Goal: Use online tool/utility: Utilize a website feature to perform a specific function

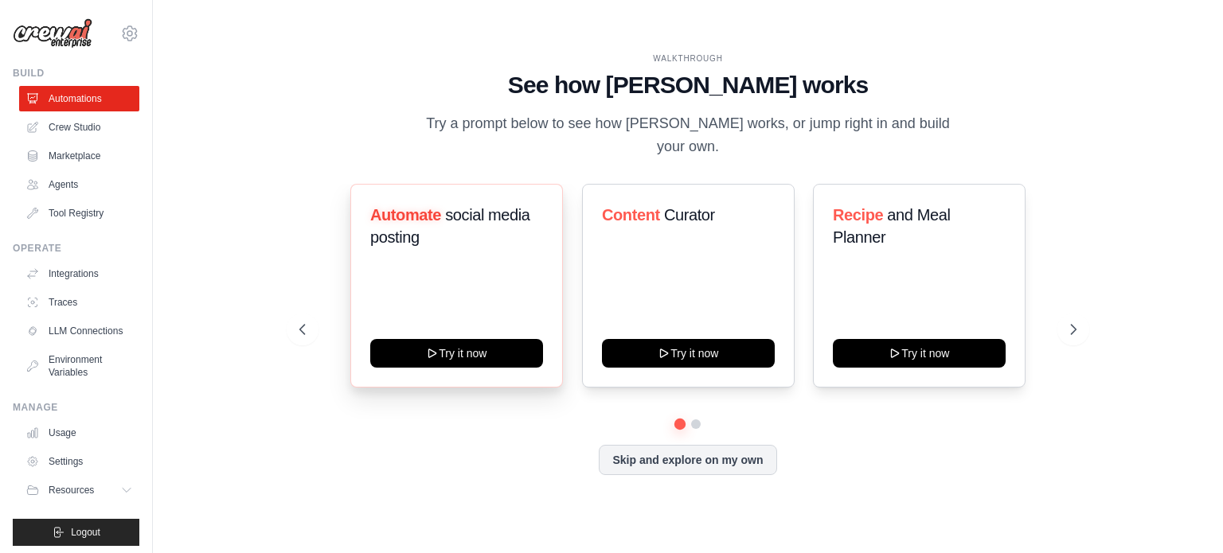
click at [82, 132] on link "Crew Studio" at bounding box center [79, 127] width 120 height 25
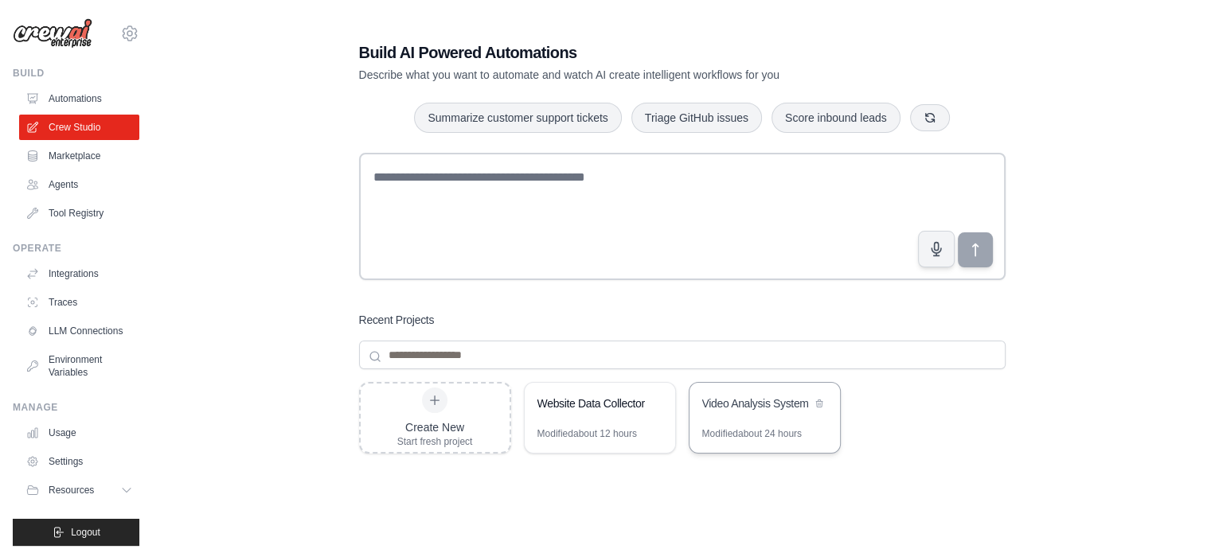
click at [740, 427] on div "Modified about 24 hours" at bounding box center [751, 433] width 99 height 13
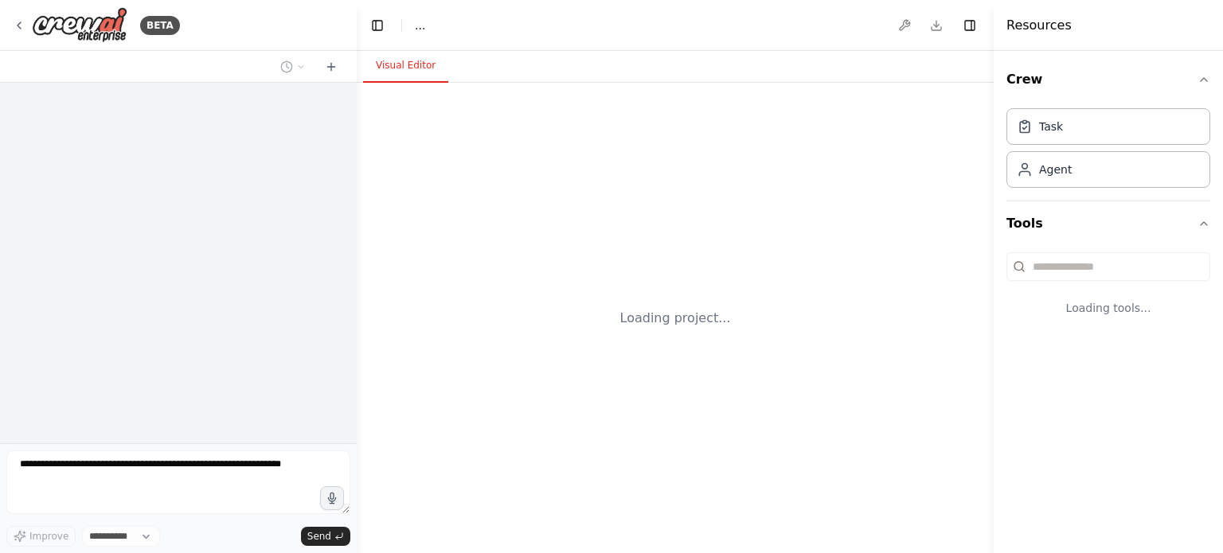
select select "****"
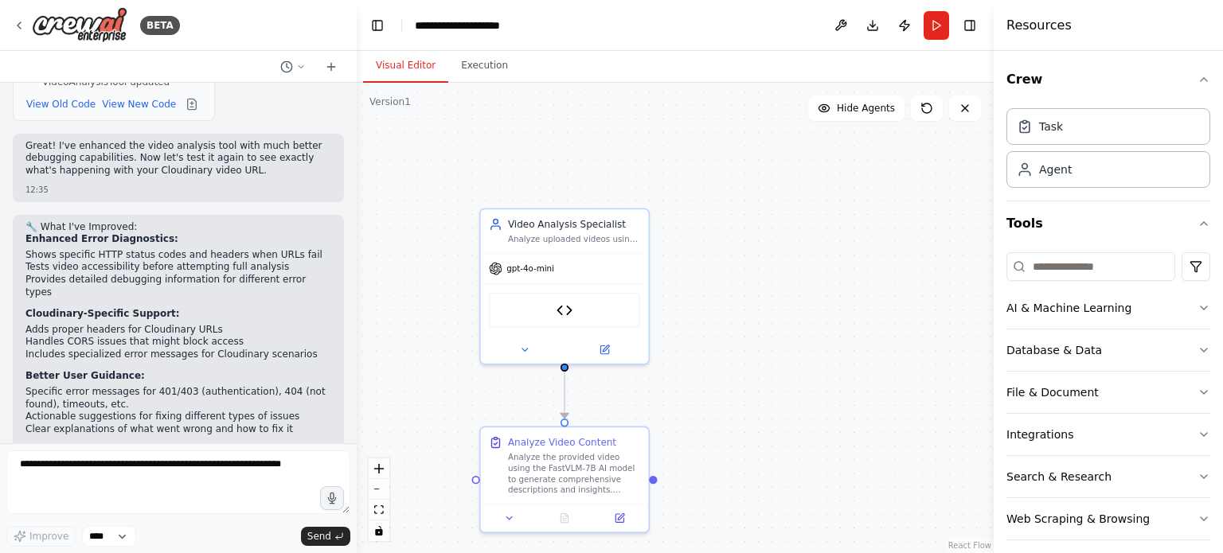
scroll to position [4031, 0]
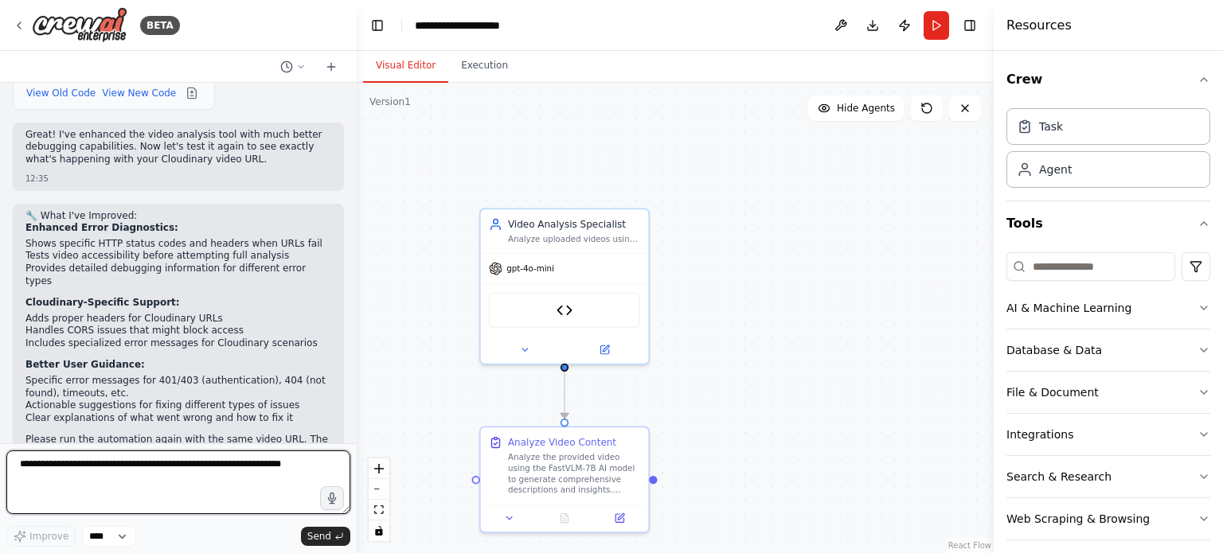
click at [205, 484] on textarea at bounding box center [178, 482] width 344 height 64
paste textarea "**********"
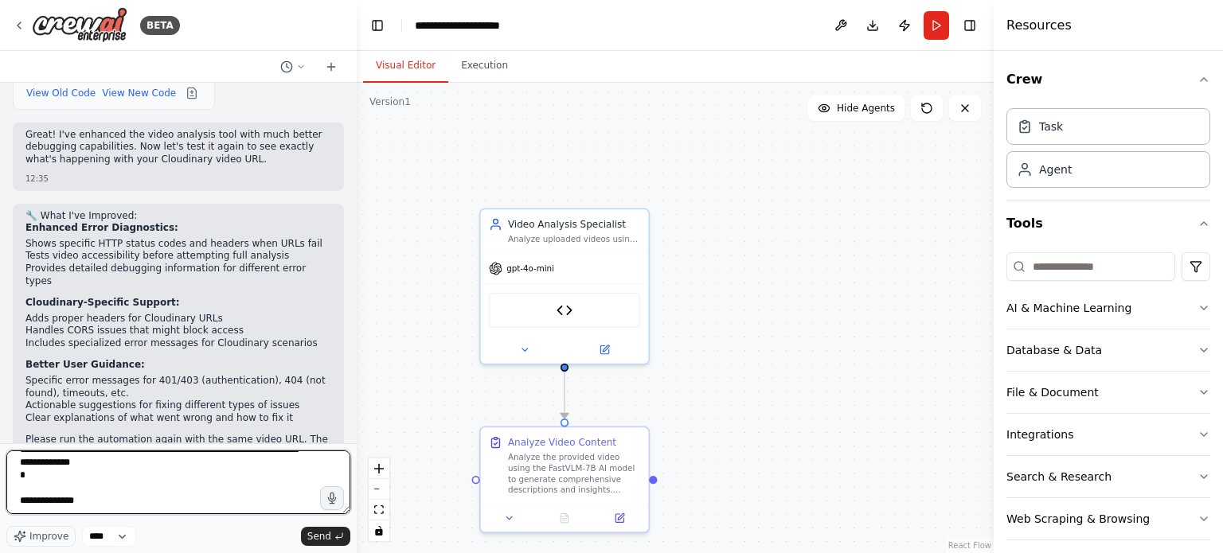
type textarea "**********"
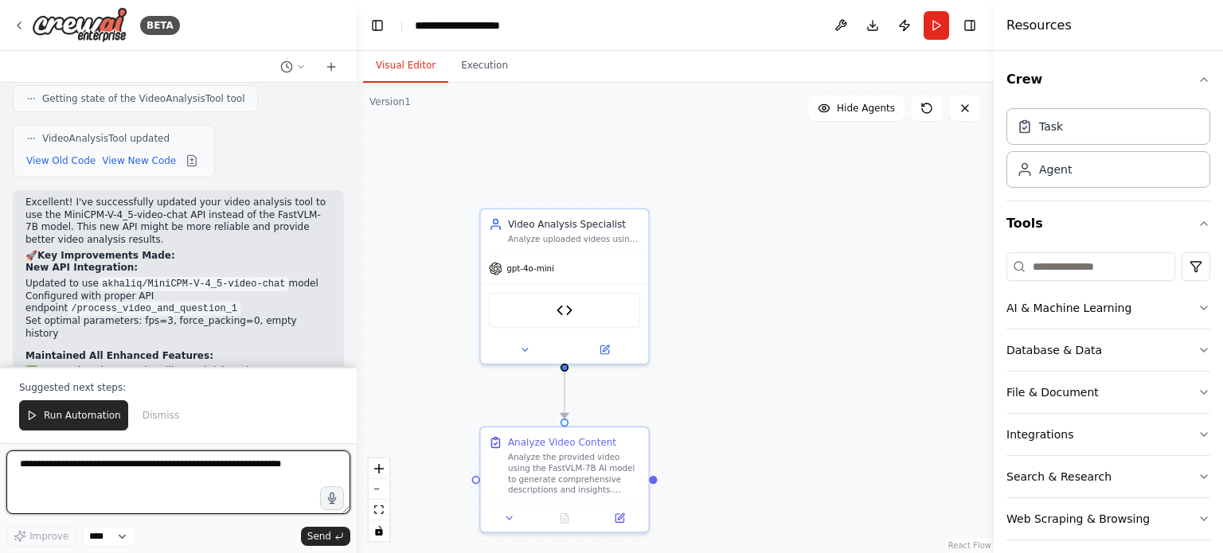
scroll to position [5356, 0]
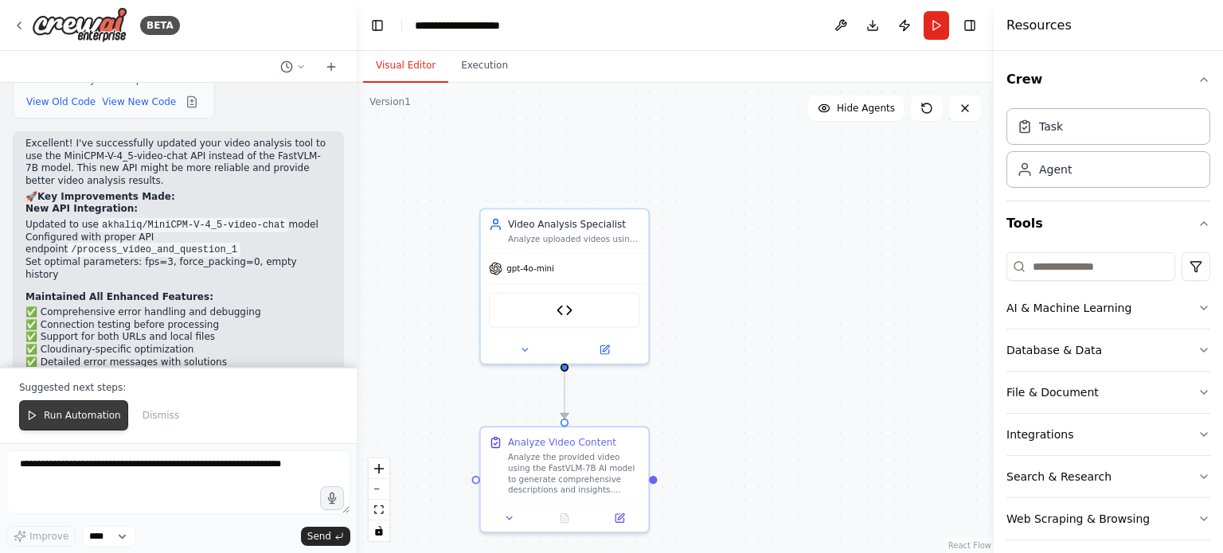
click at [102, 415] on span "Run Automation" at bounding box center [82, 415] width 77 height 13
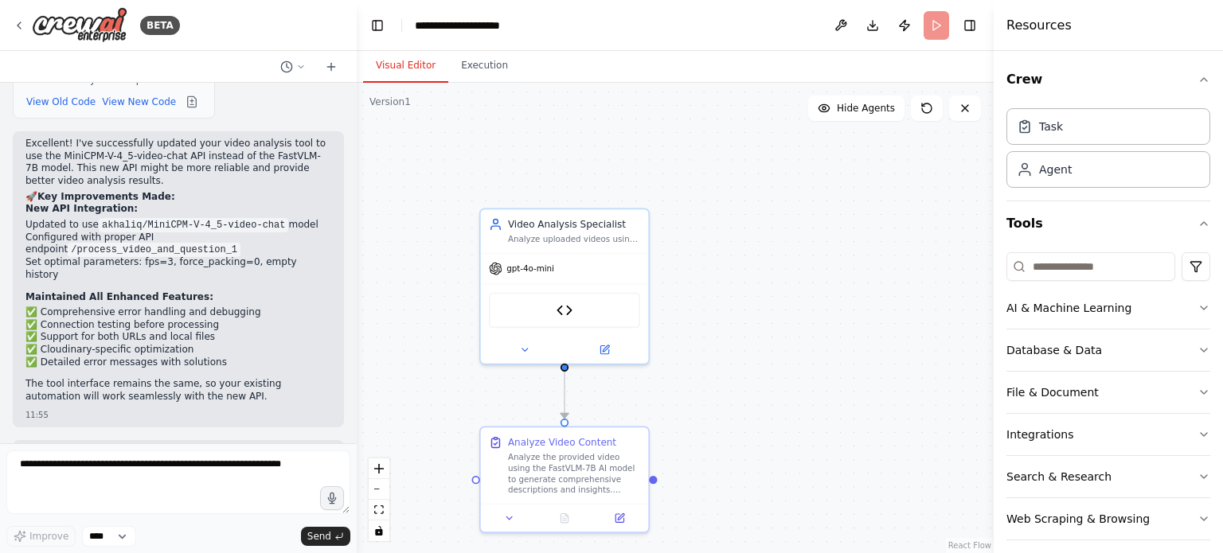
scroll to position [5280, 0]
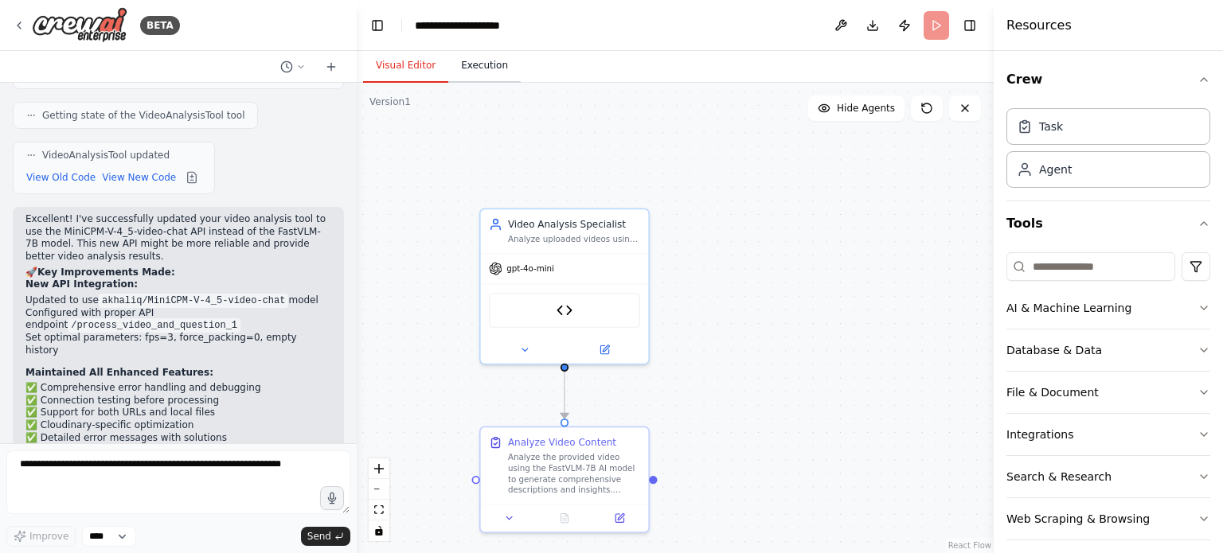
click at [475, 70] on button "Execution" at bounding box center [484, 65] width 72 height 33
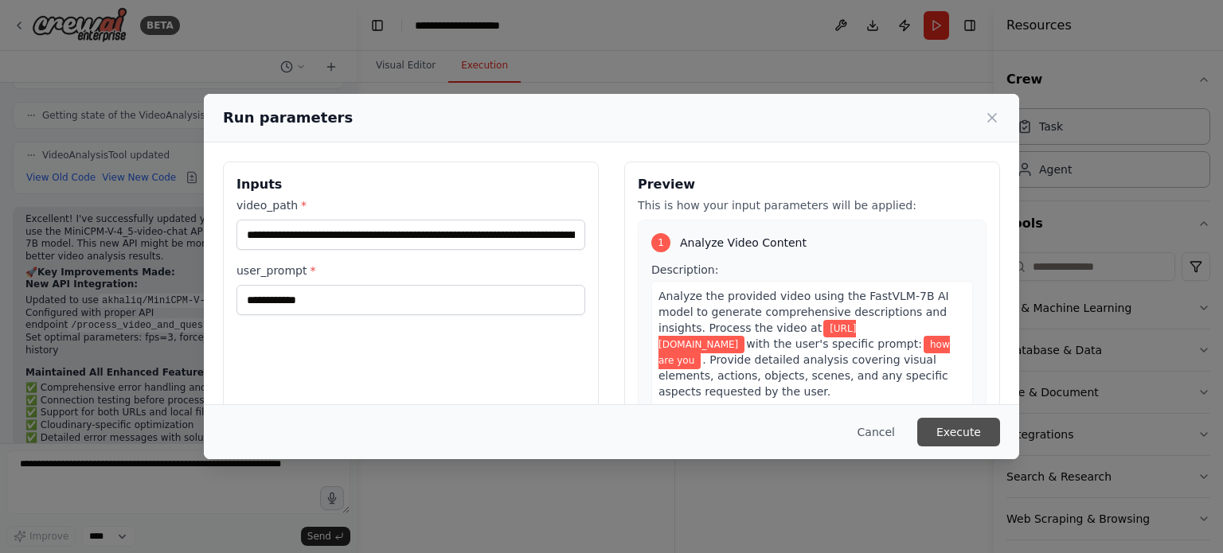
click at [952, 431] on button "Execute" at bounding box center [958, 432] width 83 height 29
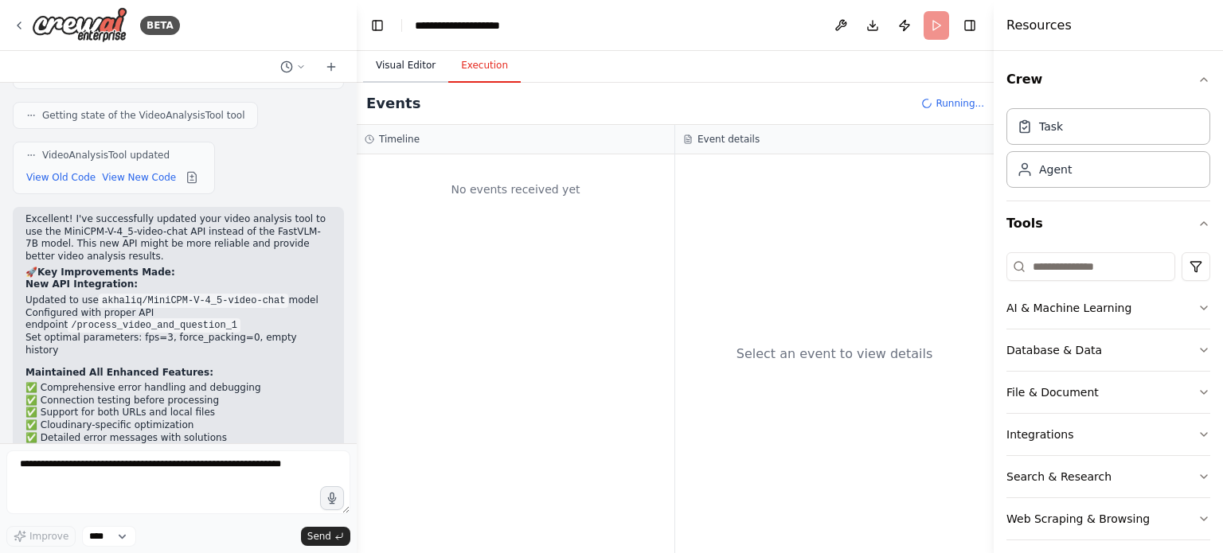
click at [405, 66] on button "Visual Editor" at bounding box center [405, 65] width 85 height 33
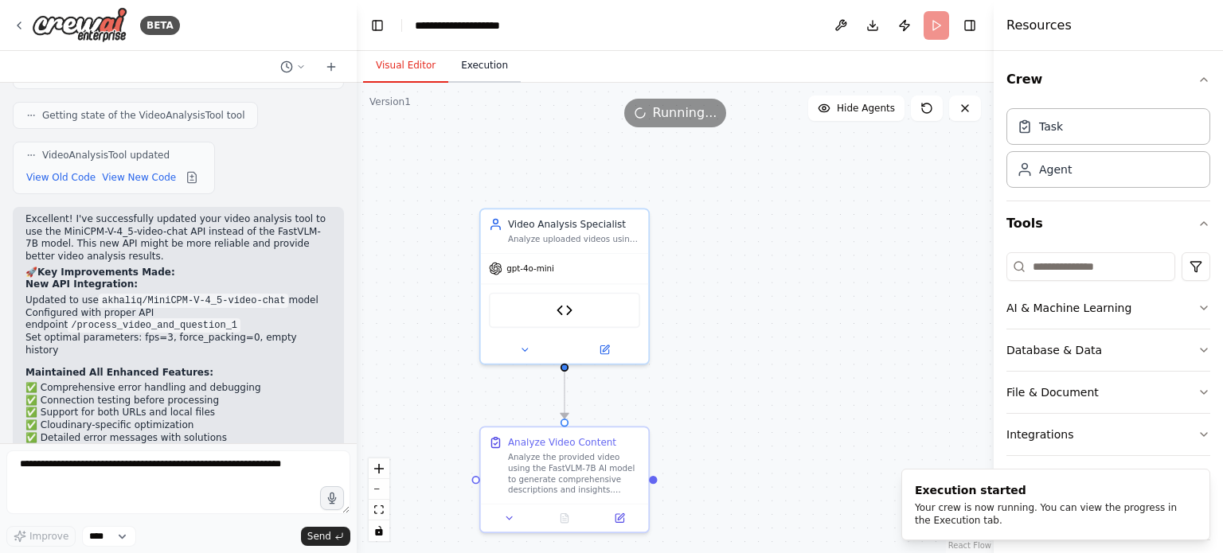
click at [475, 72] on button "Execution" at bounding box center [484, 65] width 72 height 33
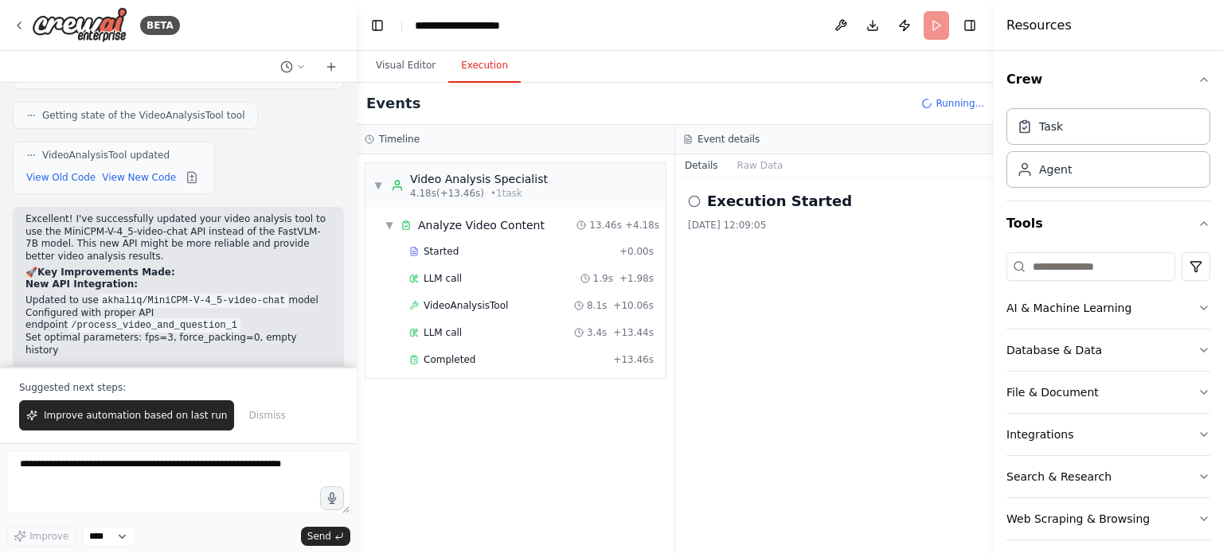
scroll to position [5356, 0]
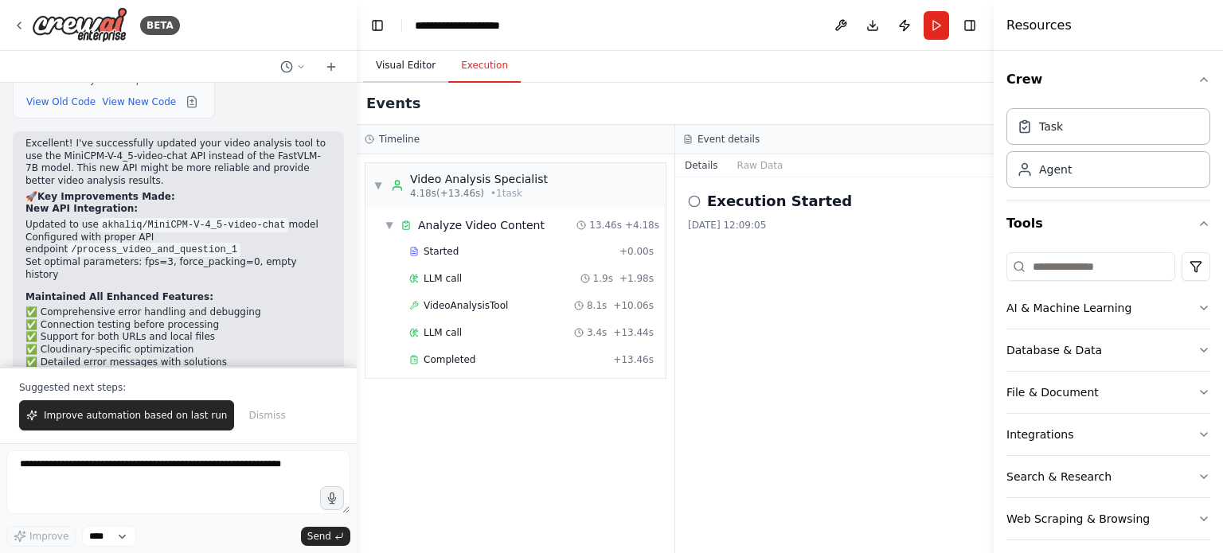
click at [419, 69] on button "Visual Editor" at bounding box center [405, 65] width 85 height 33
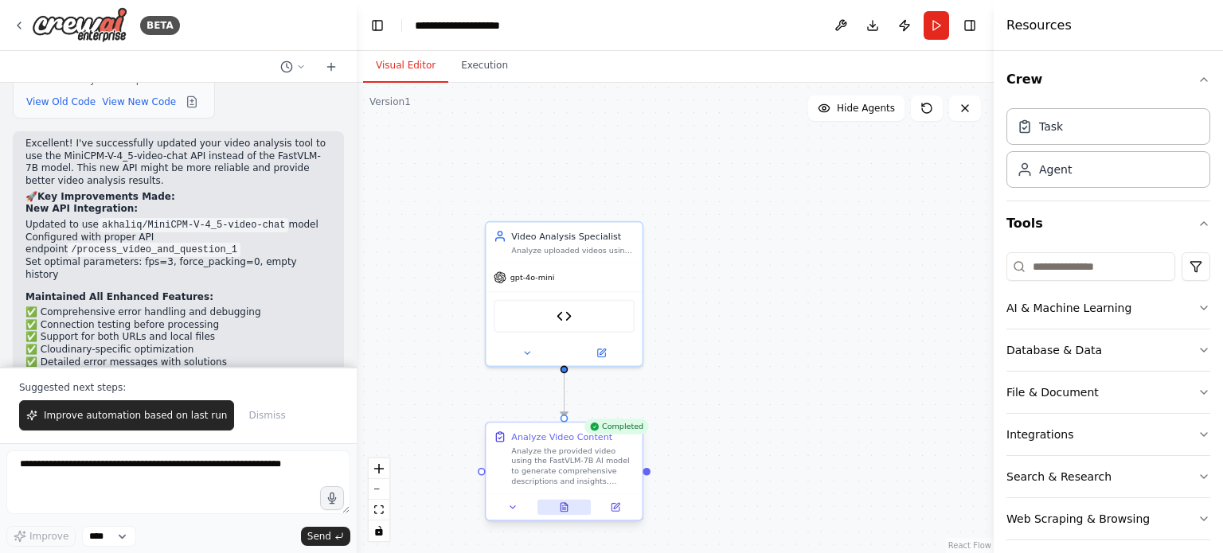
click at [562, 509] on icon at bounding box center [563, 507] width 7 height 9
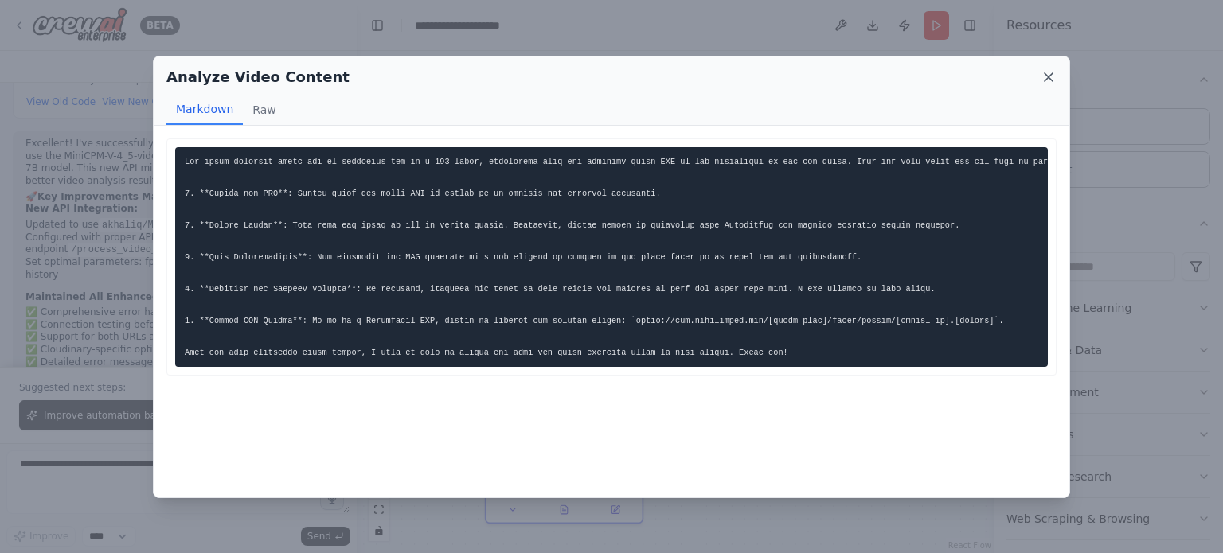
click at [1043, 78] on icon at bounding box center [1048, 77] width 16 height 16
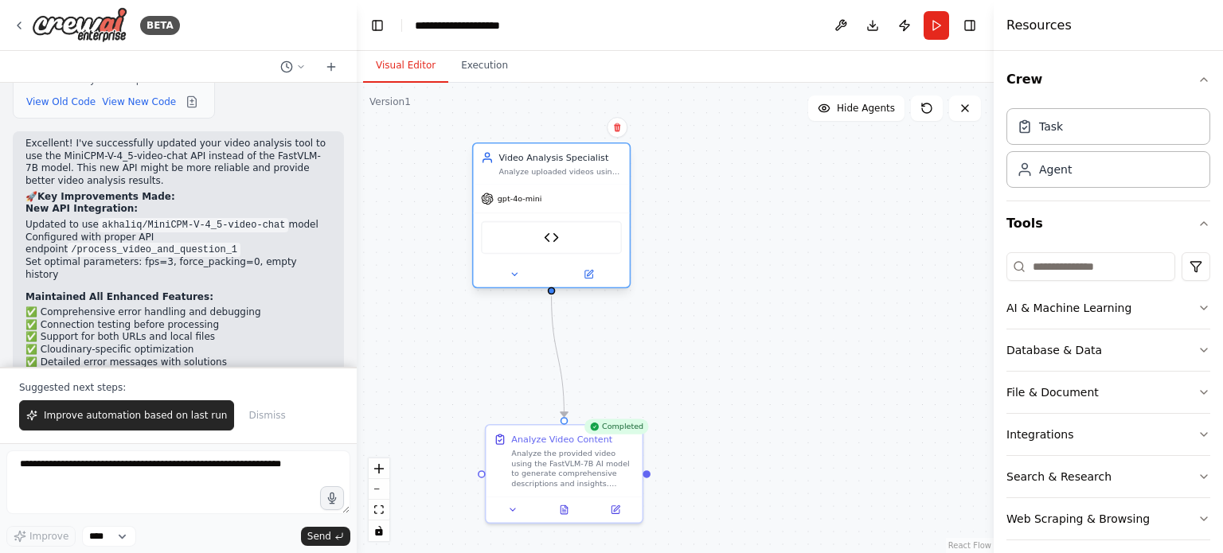
drag, startPoint x: 582, startPoint y: 278, endPoint x: 573, endPoint y: 197, distance: 81.7
click at [573, 197] on div "gpt-4o-mini" at bounding box center [551, 199] width 156 height 28
drag, startPoint x: 573, startPoint y: 197, endPoint x: 590, endPoint y: 198, distance: 16.8
click at [590, 198] on div "gpt-4o-mini" at bounding box center [564, 199] width 156 height 28
click at [252, 414] on span "Dismiss" at bounding box center [266, 415] width 37 height 13
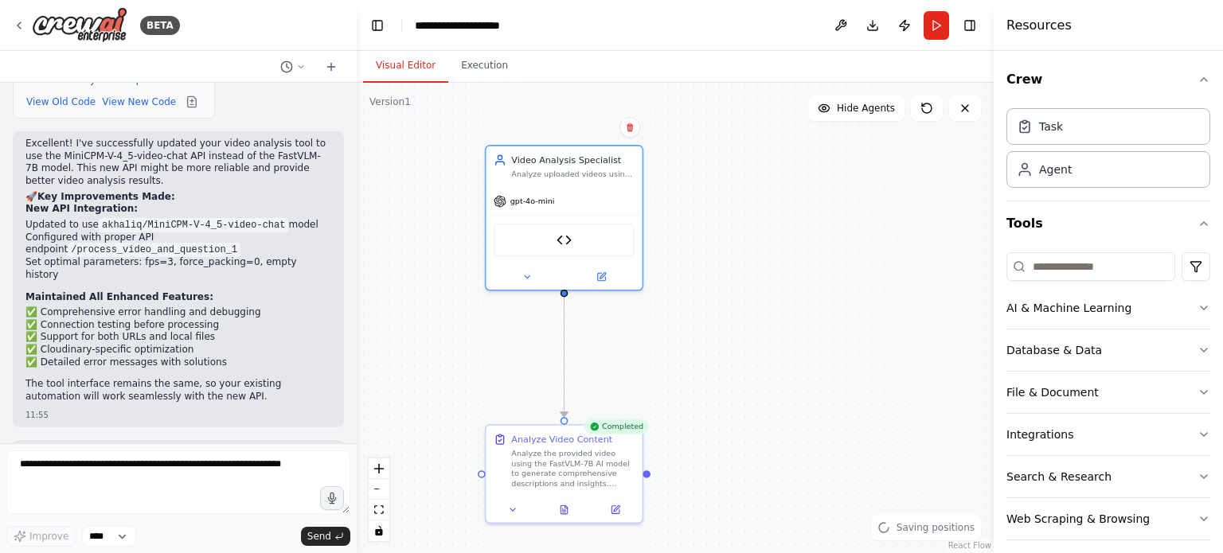
scroll to position [5280, 0]
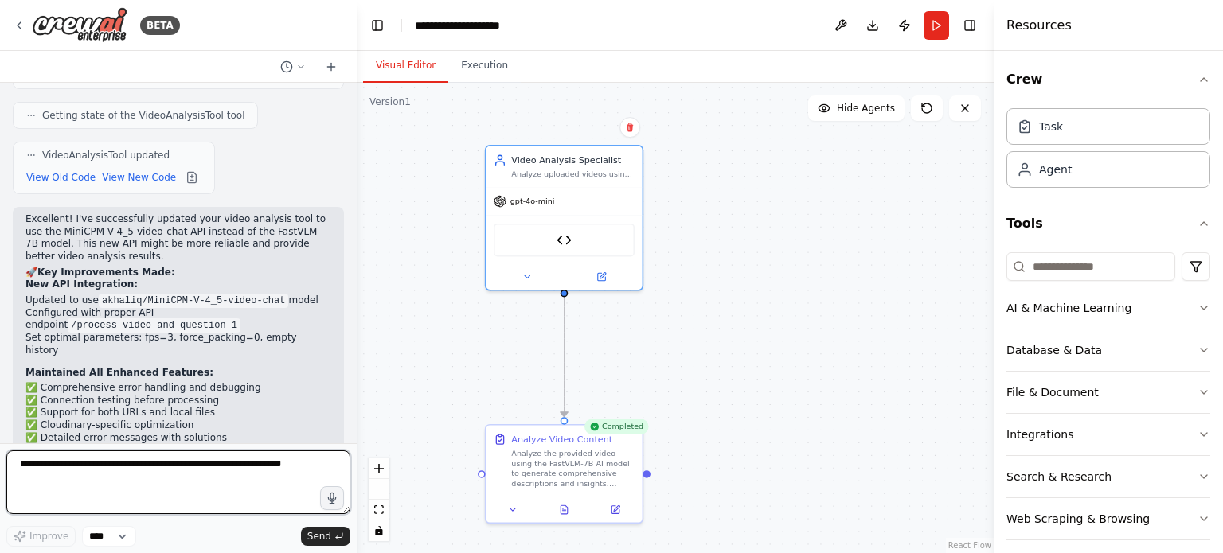
click at [280, 461] on textarea at bounding box center [178, 482] width 344 height 64
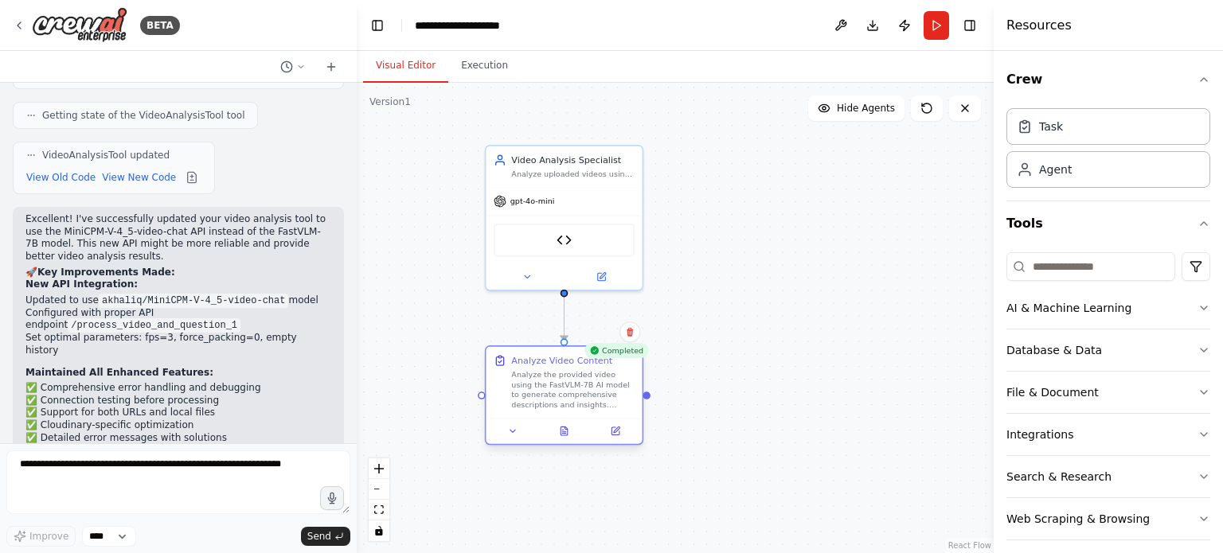
drag, startPoint x: 567, startPoint y: 474, endPoint x: 570, endPoint y: 399, distance: 75.7
click at [570, 399] on div "Analyze the provided video using the FastVLM-7B AI model to generate comprehens…" at bounding box center [572, 389] width 123 height 41
click at [414, 340] on div ".deletable-edge-delete-btn { width: 20px; height: 20px; border: 0px solid #ffff…" at bounding box center [675, 318] width 637 height 470
click at [777, 248] on div ".deletable-edge-delete-btn { width: 20px; height: 20px; border: 0px solid #ffff…" at bounding box center [675, 318] width 637 height 470
